Goal: Task Accomplishment & Management: Use online tool/utility

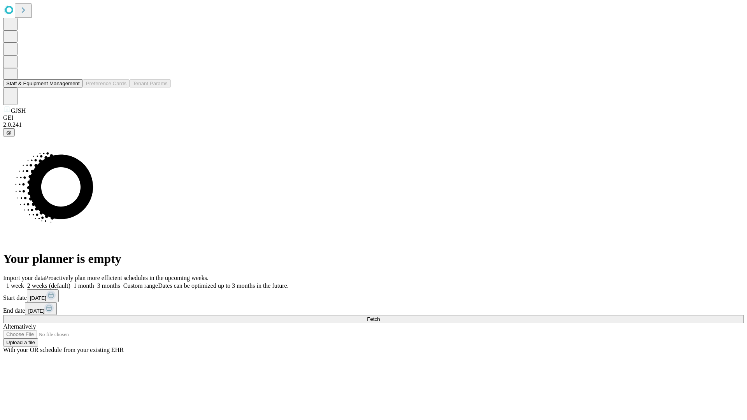
click at [74, 88] on button "Staff & Equipment Management" at bounding box center [43, 83] width 80 height 8
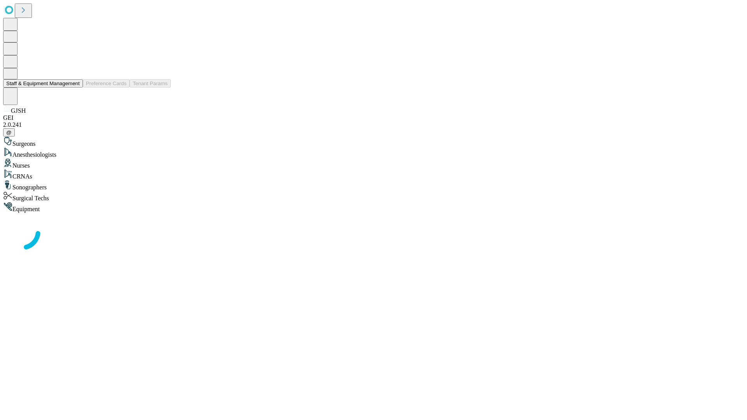
click at [74, 88] on button "Staff & Equipment Management" at bounding box center [43, 83] width 80 height 8
